Goal: Find specific page/section: Find specific page/section

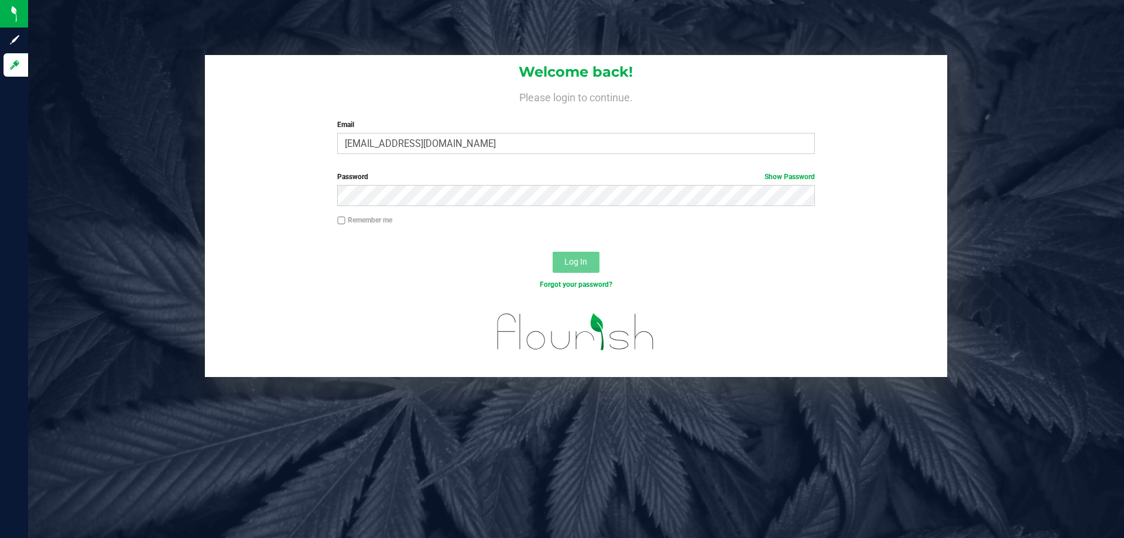
type input "[EMAIL_ADDRESS][DOMAIN_NAME]"
click at [553, 252] on button "Log In" at bounding box center [576, 262] width 47 height 21
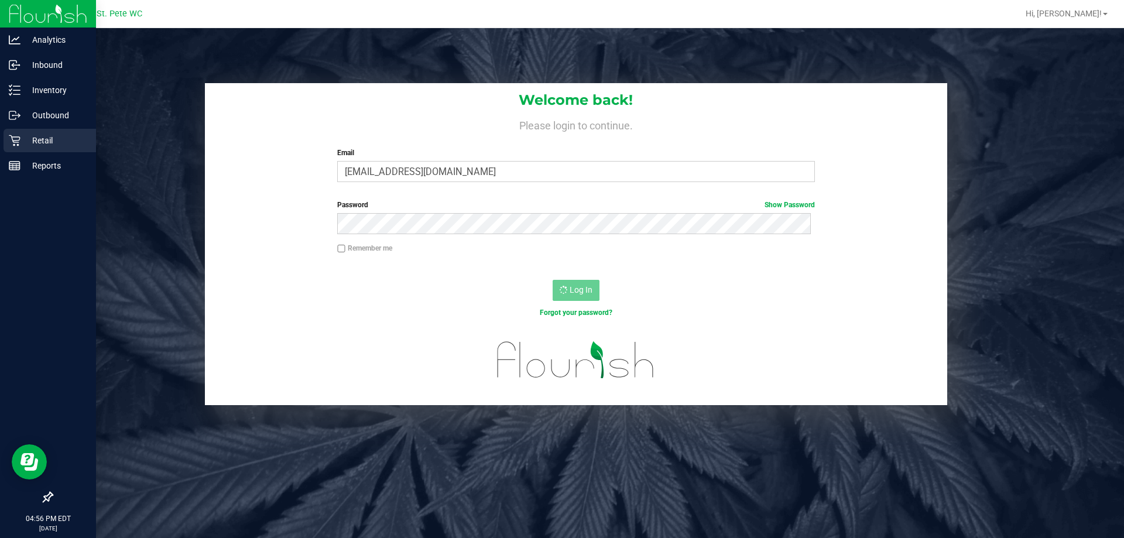
click at [46, 145] on p "Retail" at bounding box center [55, 141] width 70 height 14
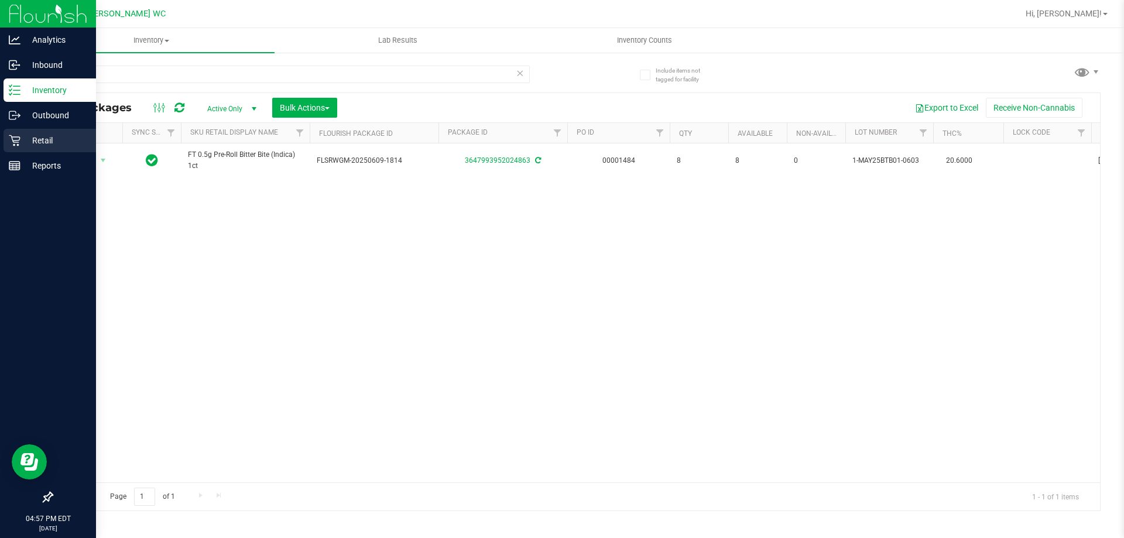
click at [16, 150] on div "Retail" at bounding box center [50, 140] width 93 height 23
